Goal: Complete application form: Complete application form

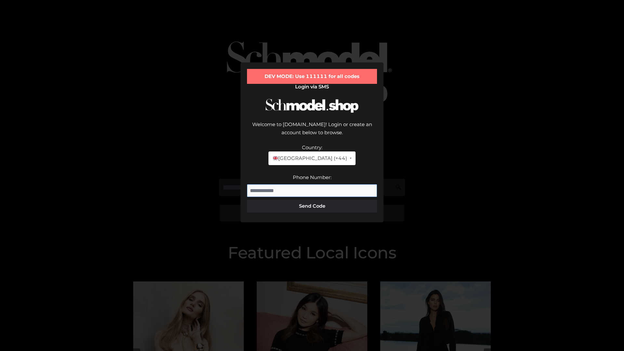
click at [312, 184] on input "Phone Number:" at bounding box center [312, 190] width 130 height 13
type input "**********"
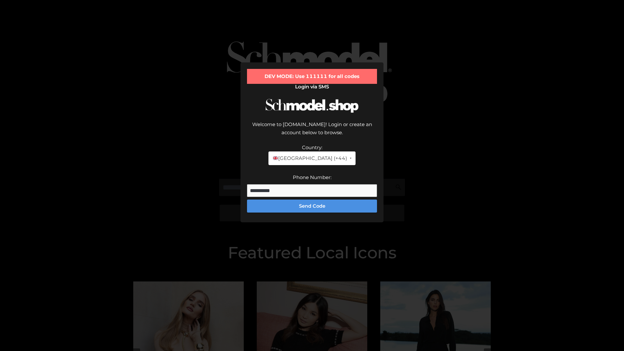
click at [312, 199] on button "Send Code" at bounding box center [312, 205] width 130 height 13
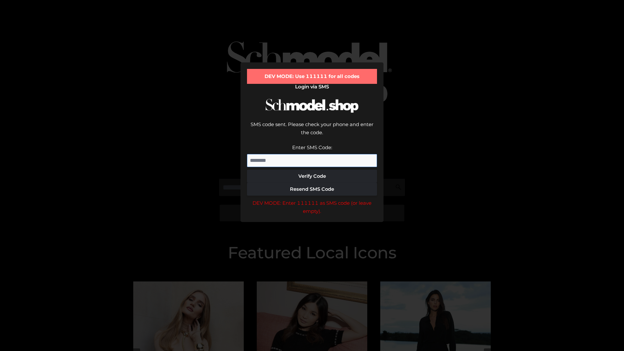
click at [312, 154] on input "Enter SMS Code:" at bounding box center [312, 160] width 130 height 13
type input "******"
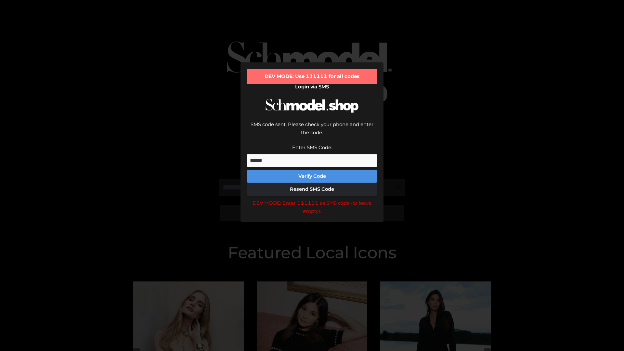
click at [312, 170] on button "Verify Code" at bounding box center [312, 176] width 130 height 13
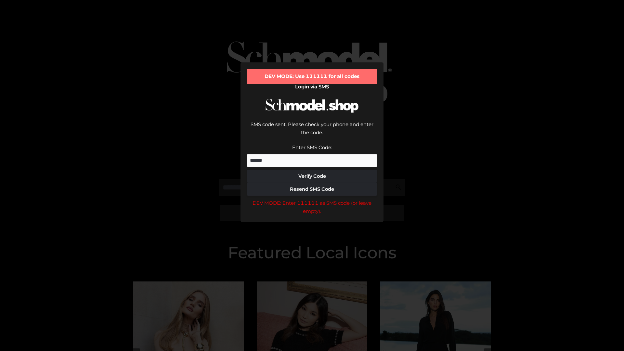
click at [312, 199] on div "DEV MODE: Enter 111111 as SMS code (or leave empty)." at bounding box center [312, 207] width 130 height 17
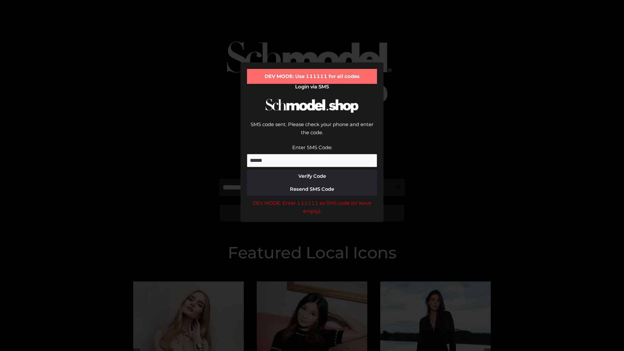
click at [312, 199] on div "DEV MODE: Enter 111111 as SMS code (or leave empty)." at bounding box center [312, 207] width 130 height 17
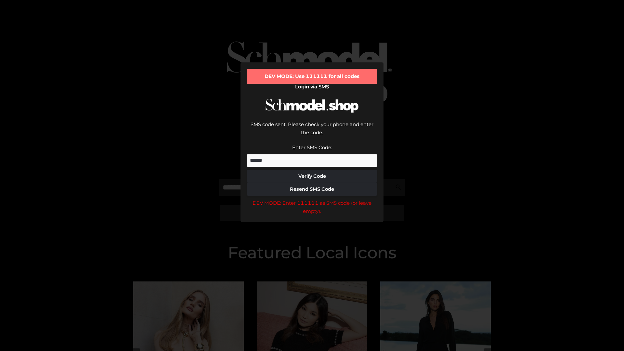
click at [312, 199] on div "DEV MODE: Enter 111111 as SMS code (or leave empty)." at bounding box center [312, 207] width 130 height 17
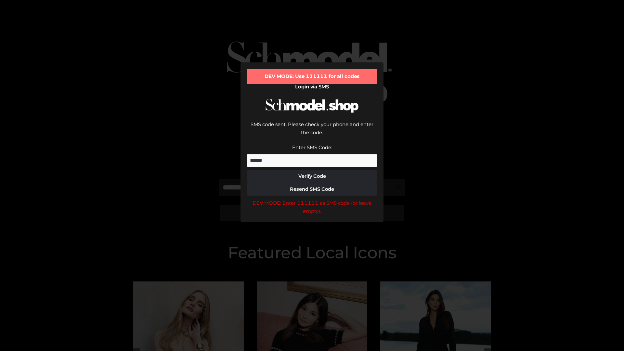
click at [312, 199] on div "DEV MODE: Enter 111111 as SMS code (or leave empty)." at bounding box center [312, 207] width 130 height 17
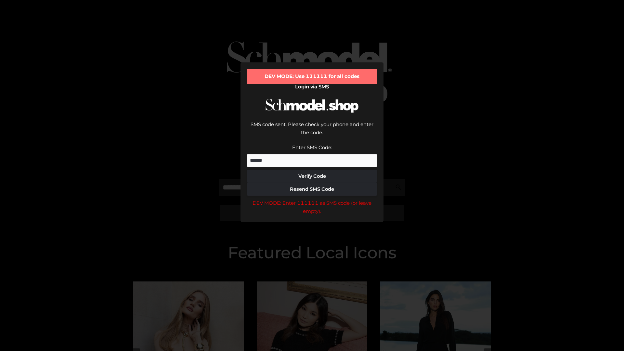
click at [312, 199] on div "DEV MODE: Enter 111111 as SMS code (or leave empty)." at bounding box center [312, 207] width 130 height 17
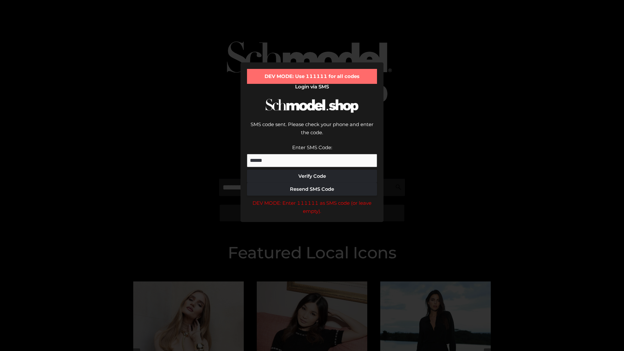
click at [312, 199] on div "DEV MODE: Enter 111111 as SMS code (or leave empty)." at bounding box center [312, 207] width 130 height 17
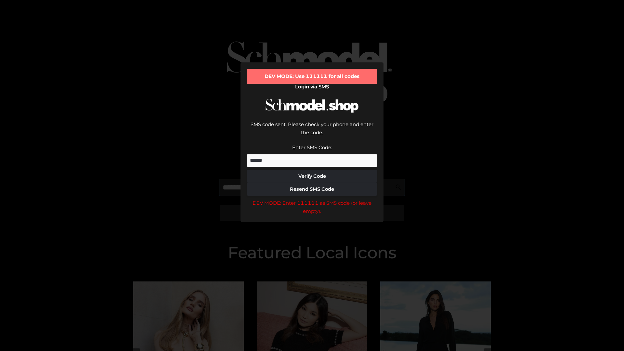
scroll to position [0, 33]
click at [312, 199] on div "DEV MODE: Enter 111111 as SMS code (or leave empty)." at bounding box center [312, 207] width 130 height 17
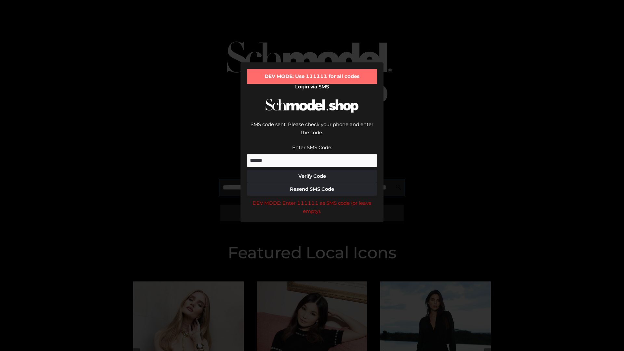
type input "**********"
click at [312, 199] on div "DEV MODE: Enter 111111 as SMS code (or leave empty)." at bounding box center [312, 207] width 130 height 17
